Goal: Navigation & Orientation: Understand site structure

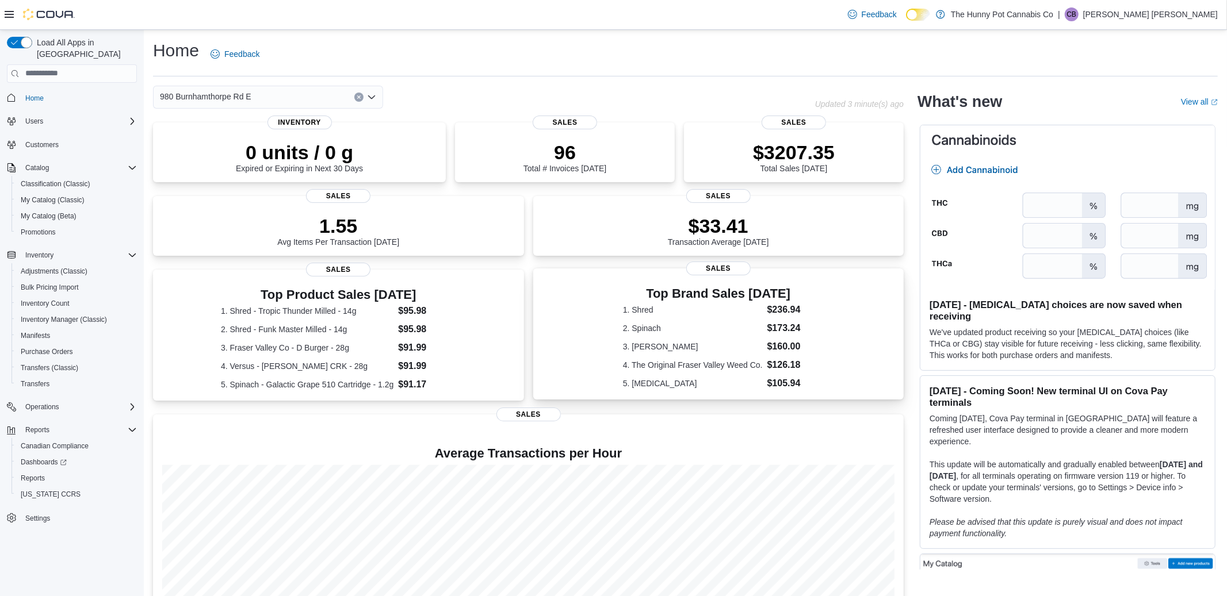
scroll to position [59, 0]
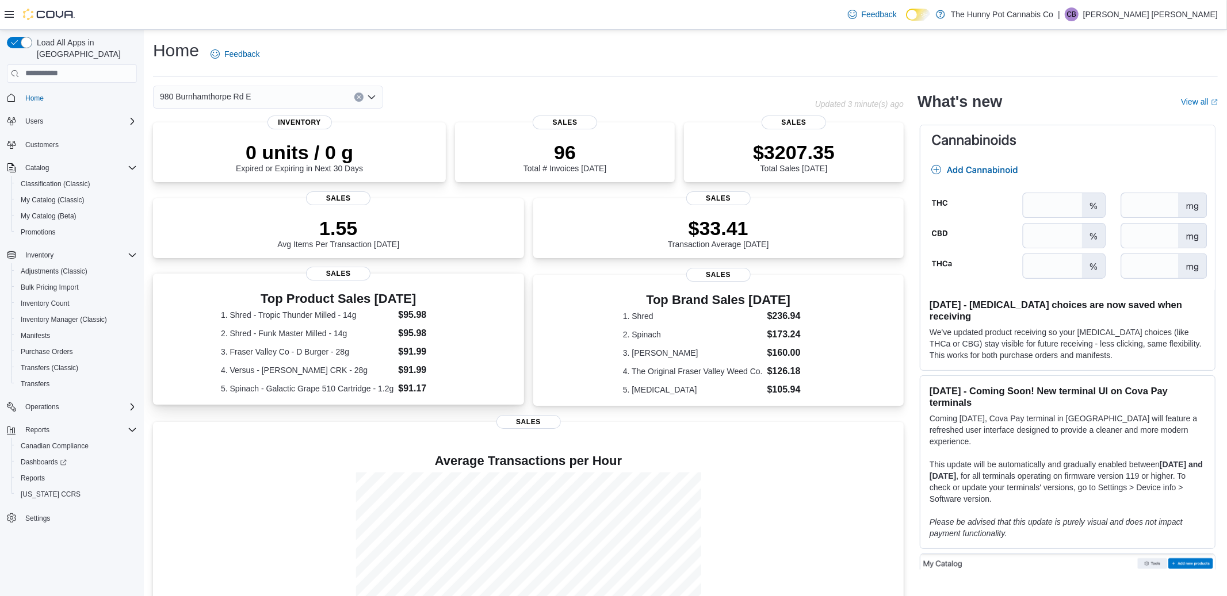
scroll to position [70, 0]
